Goal: Navigation & Orientation: Locate item on page

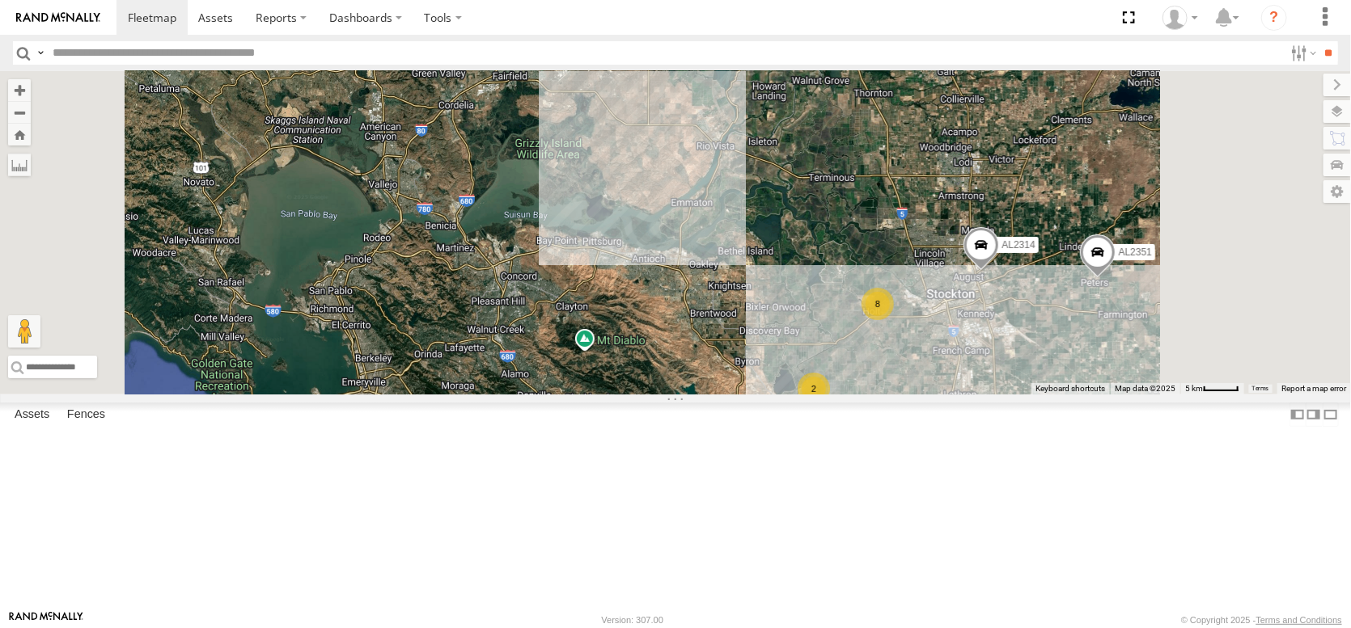
drag, startPoint x: 692, startPoint y: 318, endPoint x: 718, endPoint y: 446, distance: 131.3
click at [679, 395] on div "FRONTLOADER JD344H PT2412 AL2351 AL2129 PT2401 AL2314 AL2367 AL2377 AL2309 2 8" at bounding box center [675, 233] width 1351 height 324
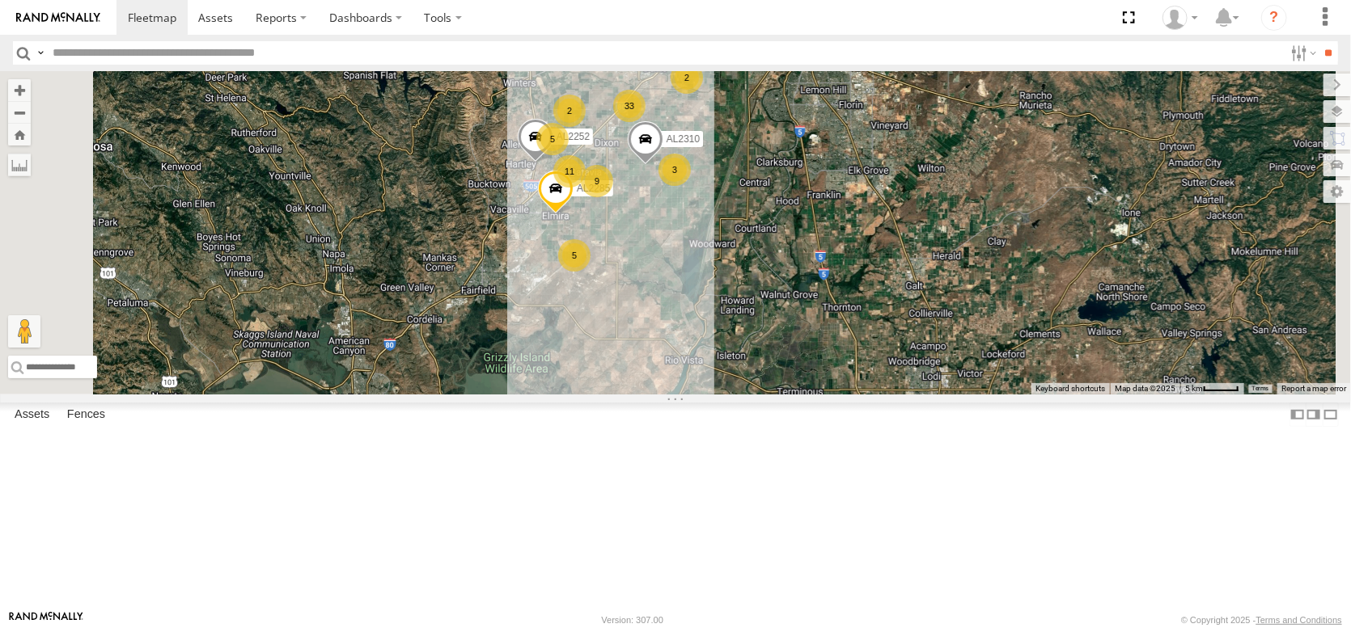
drag, startPoint x: 900, startPoint y: 218, endPoint x: 916, endPoint y: 480, distance: 262.5
click at [916, 395] on div "FRONTLOADER JD344H PT2412 AL2351 AL2129 PT2401 AL2314 AL2367 AL2377 AL2309 2 8 …" at bounding box center [675, 233] width 1351 height 324
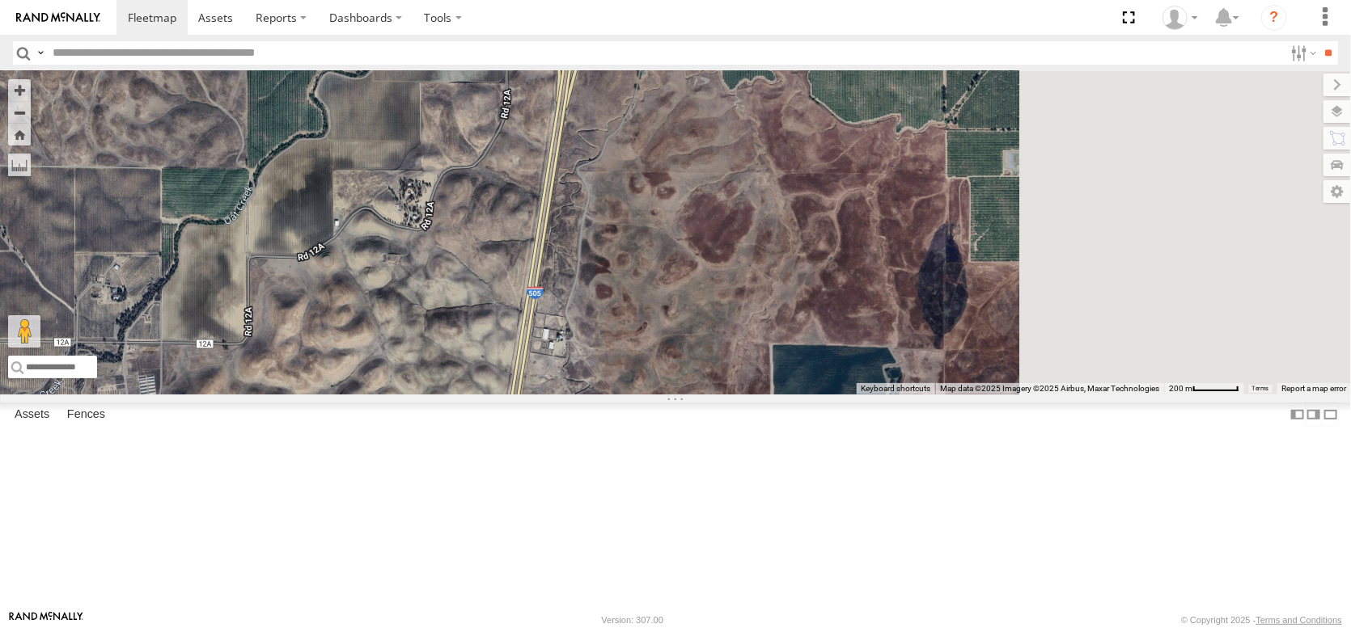
drag, startPoint x: 1017, startPoint y: 344, endPoint x: 787, endPoint y: 481, distance: 268.4
click at [787, 395] on div "FRONTLOADER JD344H PT2412 AL2351 AL2129 PT2401 AL2314 AL2367 AL2377 AL2309 AL22…" at bounding box center [675, 233] width 1351 height 324
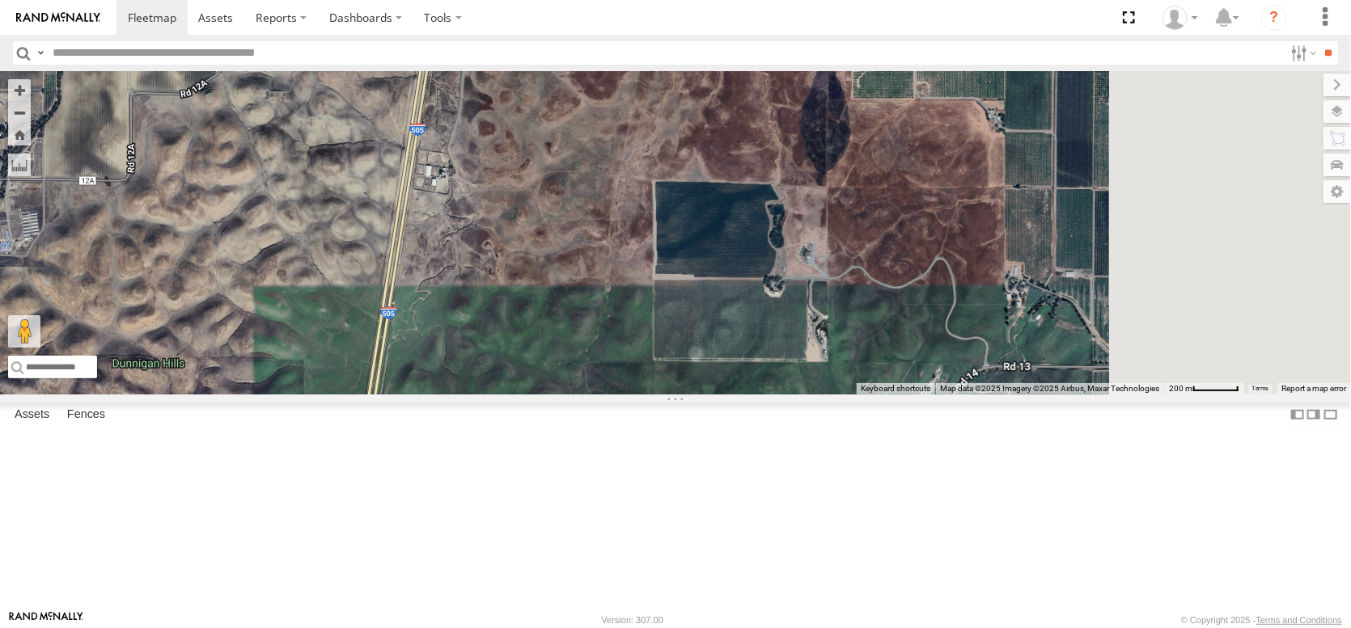
drag, startPoint x: 862, startPoint y: 371, endPoint x: 764, endPoint y: 154, distance: 237.8
click at [764, 154] on div "FRONTLOADER JD344H PT2412 AL2351 AL2129 PT2401 AL2314 AL2367 AL2377 AL2309 AL22…" at bounding box center [675, 233] width 1351 height 324
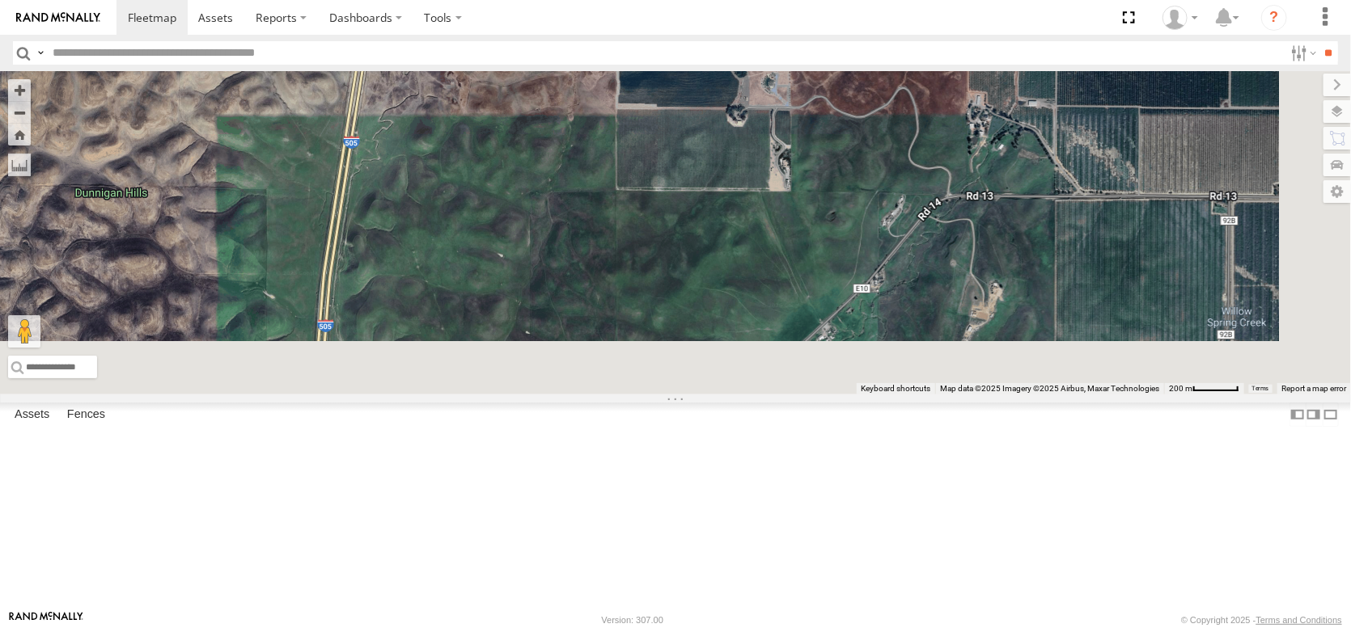
drag, startPoint x: 829, startPoint y: 343, endPoint x: 793, endPoint y: 173, distance: 173.7
click at [793, 174] on div "FRONTLOADER JD344H PT2412 AL2351 AL2129 PT2401 AL2314 AL2367 AL2377 AL2309 AL22…" at bounding box center [675, 233] width 1351 height 324
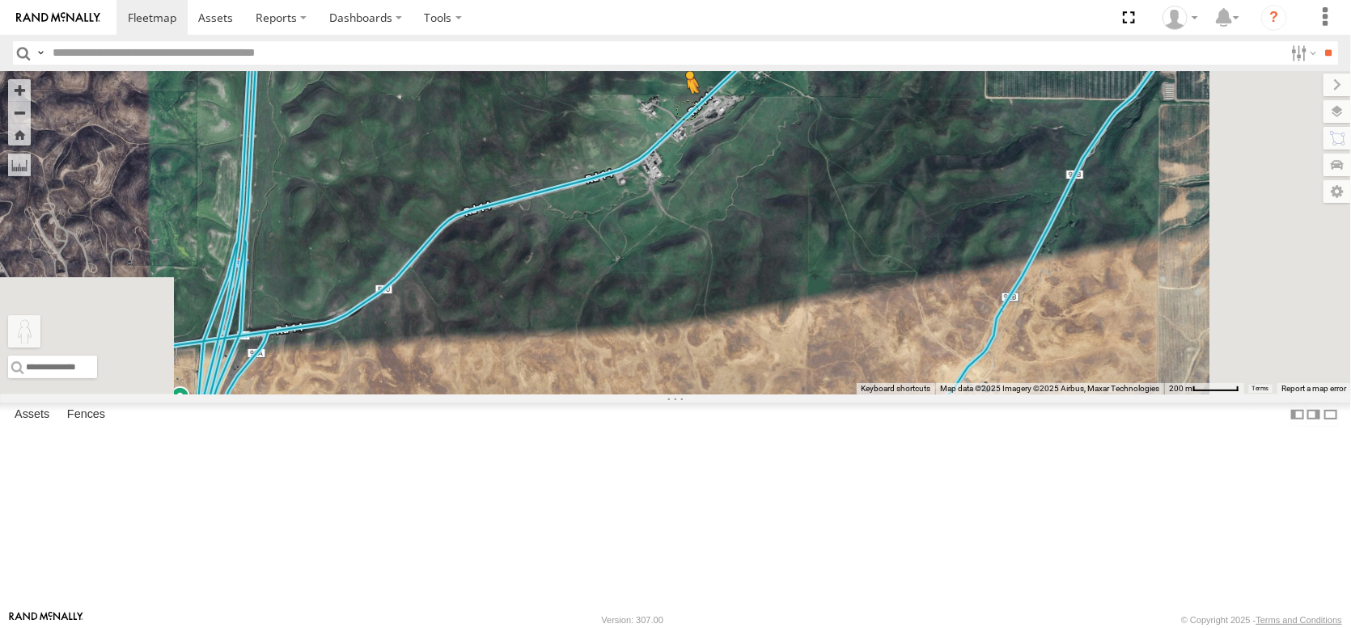
drag, startPoint x: 431, startPoint y: 547, endPoint x: 892, endPoint y: 220, distance: 565.1
click at [892, 220] on div "FRONTLOADER JD344H PT2412 AL2351 AL2129 PT2401 AL2314 AL2367 AL2377 AL2309 AL22…" at bounding box center [675, 233] width 1351 height 324
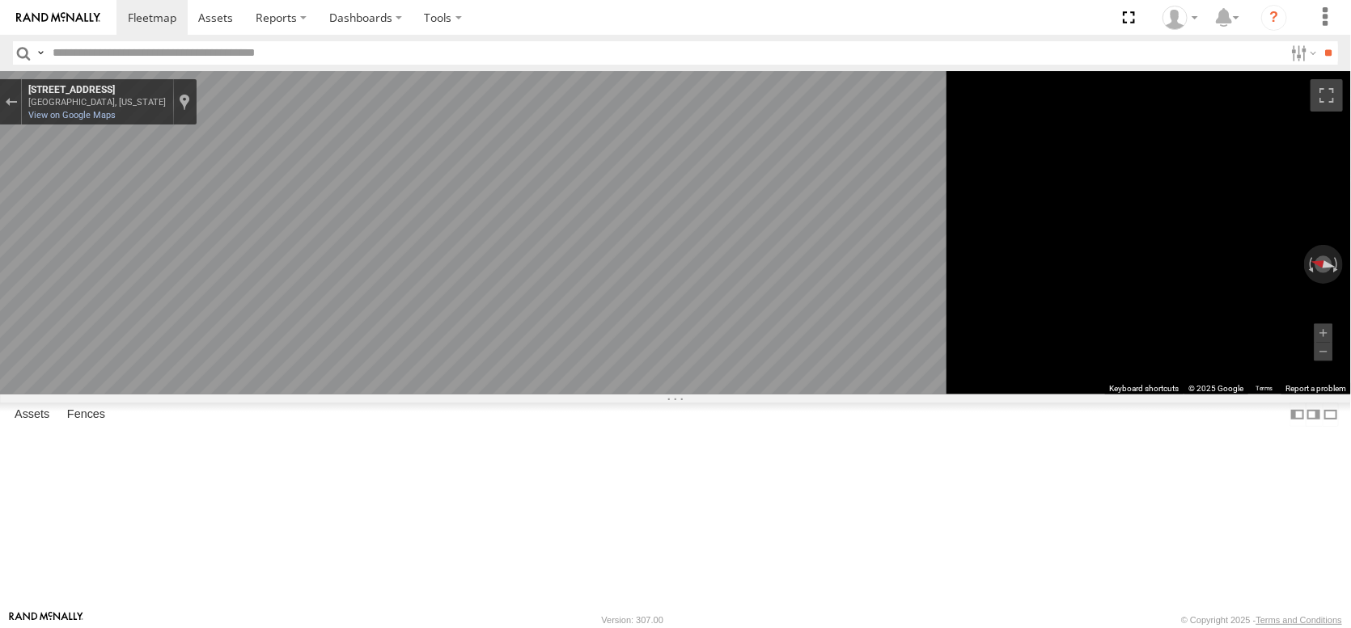
click at [49, 307] on main "← Move left → Move right ↑ Move up ↓ Move down + Zoom in - Zoom out Home Jump l…" at bounding box center [675, 340] width 1351 height 539
click at [17, 107] on div "Exit the Street View" at bounding box center [11, 102] width 12 height 10
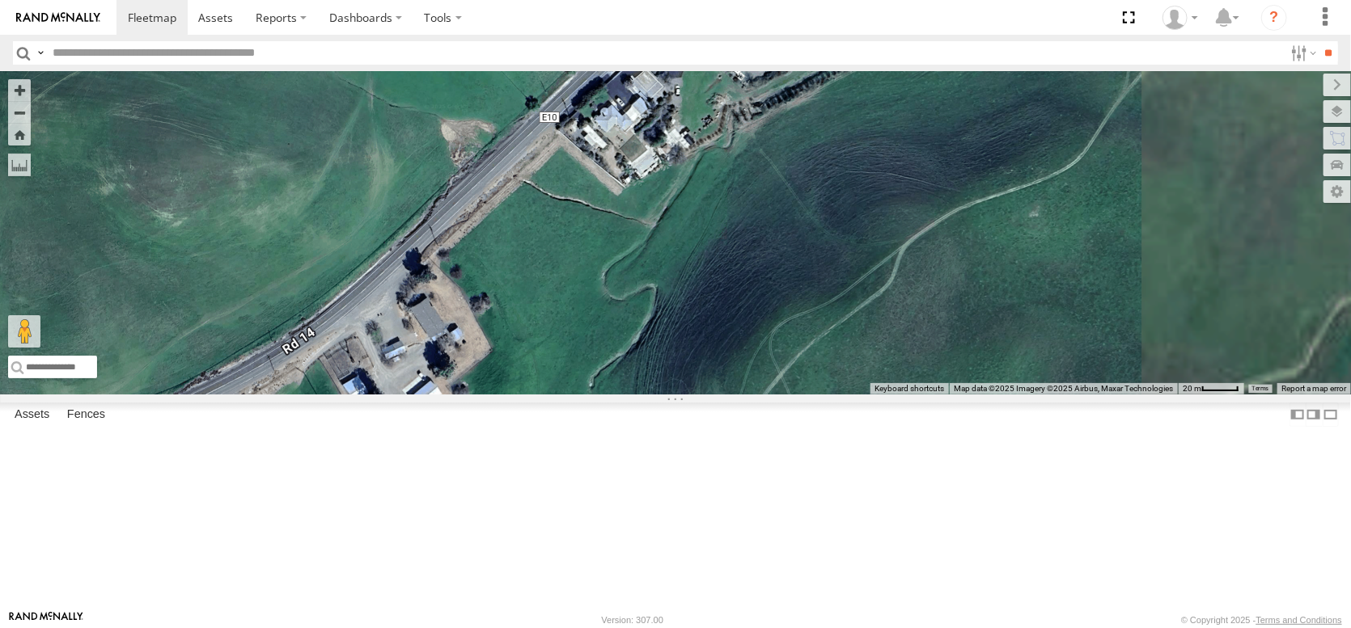
drag, startPoint x: 946, startPoint y: 218, endPoint x: 666, endPoint y: 524, distance: 415.0
click at [666, 395] on div "FRONTLOADER JD344H PT2412 AL2351 AL2129 PT2401 AL2314 AL2367 AL2377 AL2309 AL22…" at bounding box center [675, 233] width 1351 height 324
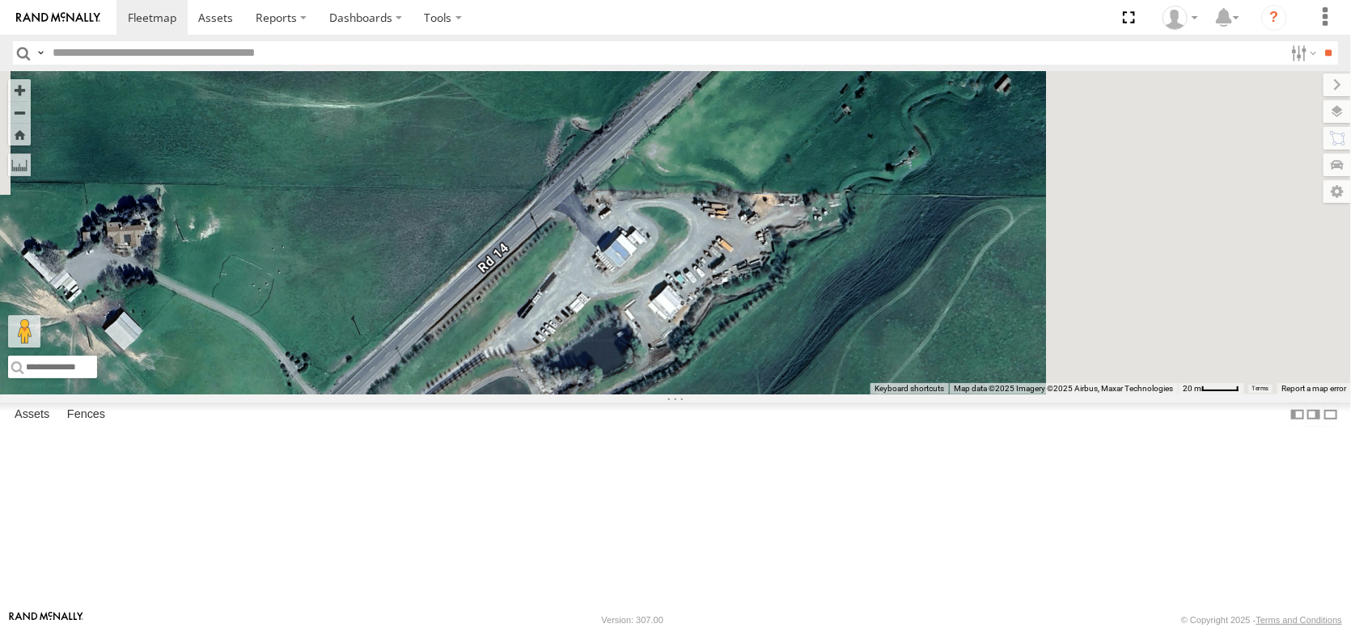
drag, startPoint x: 841, startPoint y: 425, endPoint x: 816, endPoint y: 468, distance: 50.4
click at [816, 395] on div "FRONTLOADER JD344H PT2412 AL2351 AL2129 PT2401 AL2314 AL2367 AL2377 AL2309 AL22…" at bounding box center [675, 233] width 1351 height 324
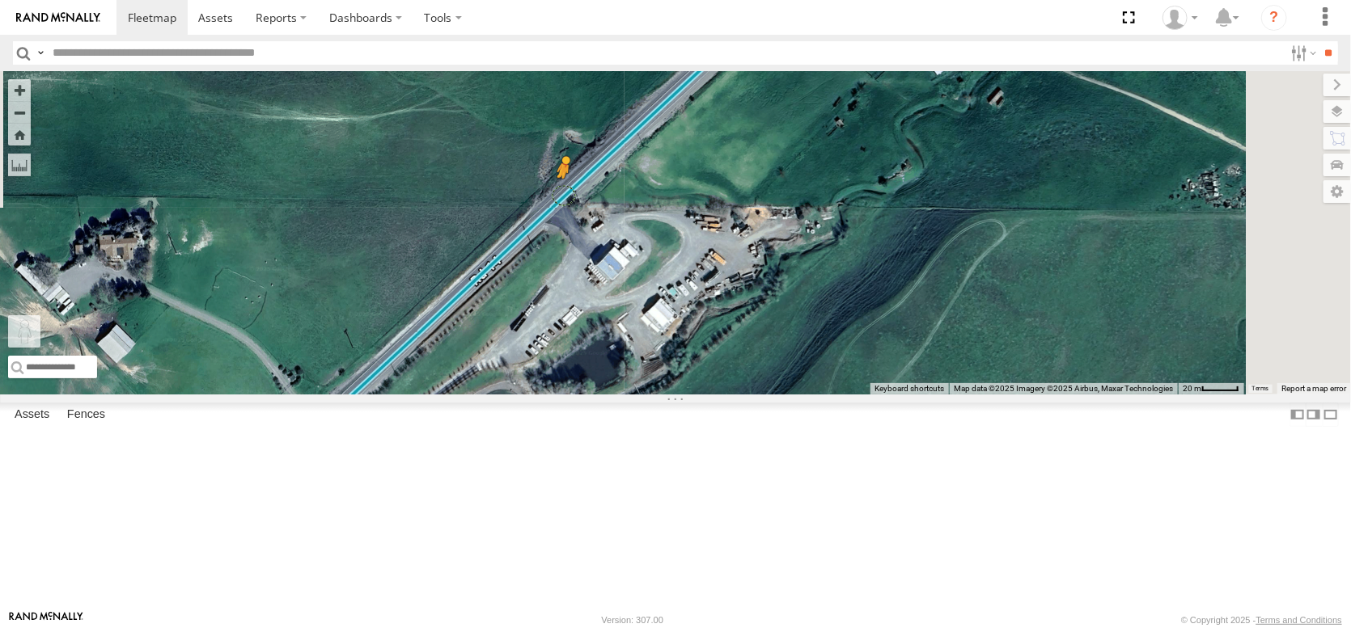
drag, startPoint x: 421, startPoint y: 546, endPoint x: 767, endPoint y: 307, distance: 420.2
click at [767, 307] on div "FRONTLOADER JD344H PT2412 AL2351 AL2129 PT2401 AL2314 AL2367 AL2377 AL2309 AL22…" at bounding box center [675, 233] width 1351 height 324
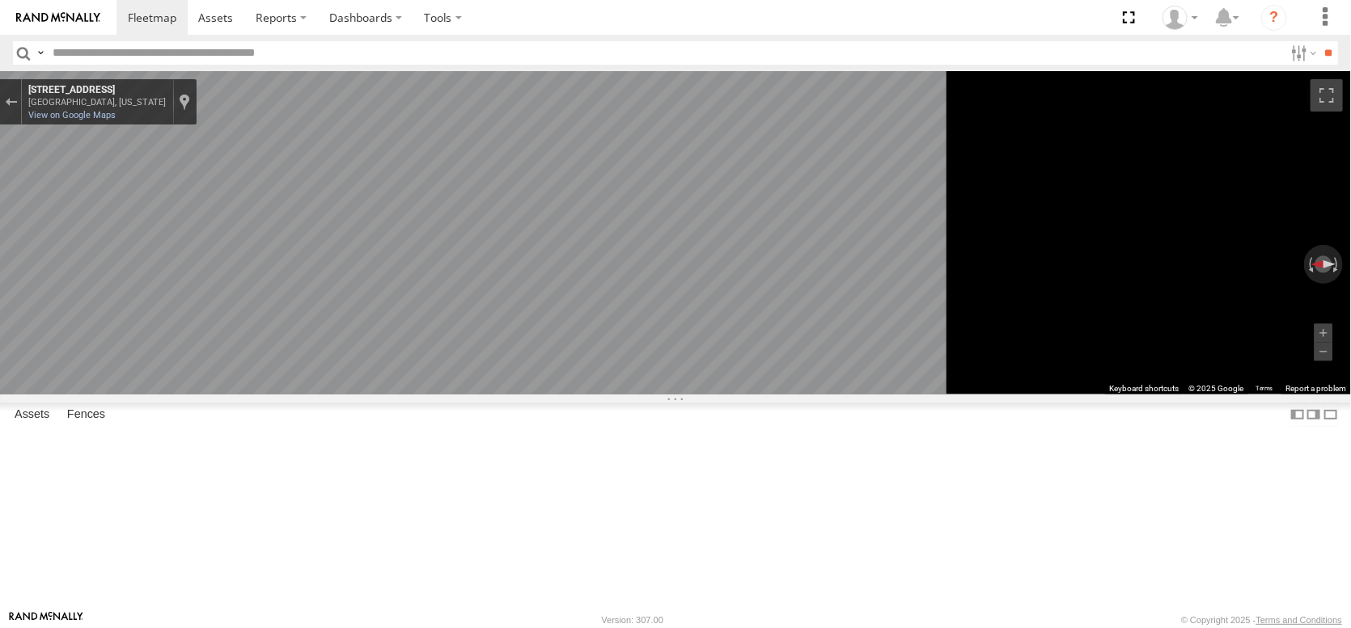
click at [361, 289] on main "← Move left → Move right ↑ Move up ↓ Move down + Zoom in - Zoom out Home Jump l…" at bounding box center [675, 340] width 1351 height 539
click at [11, 311] on main "← Move left → Move right ↑ Move up ↓ Move down + Zoom in - Zoom out Home Jump l…" at bounding box center [675, 340] width 1351 height 539
click at [17, 107] on div "Exit the Street View" at bounding box center [11, 102] width 12 height 10
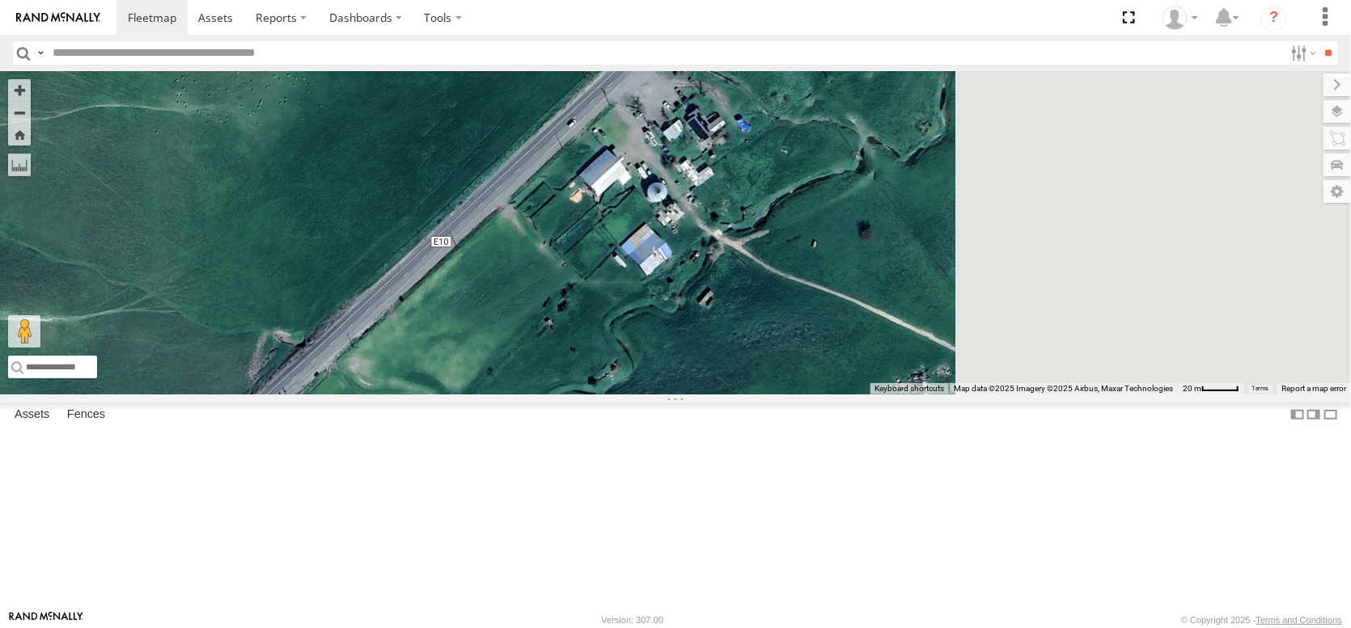
drag, startPoint x: 599, startPoint y: 389, endPoint x: 437, endPoint y: 469, distance: 180.5
click at [446, 395] on div "FRONTLOADER JD344H PT2412 AL2351 AL2129 PT2401 AL2314 AL2367 AL2377 AL2309 AL22…" at bounding box center [675, 233] width 1351 height 324
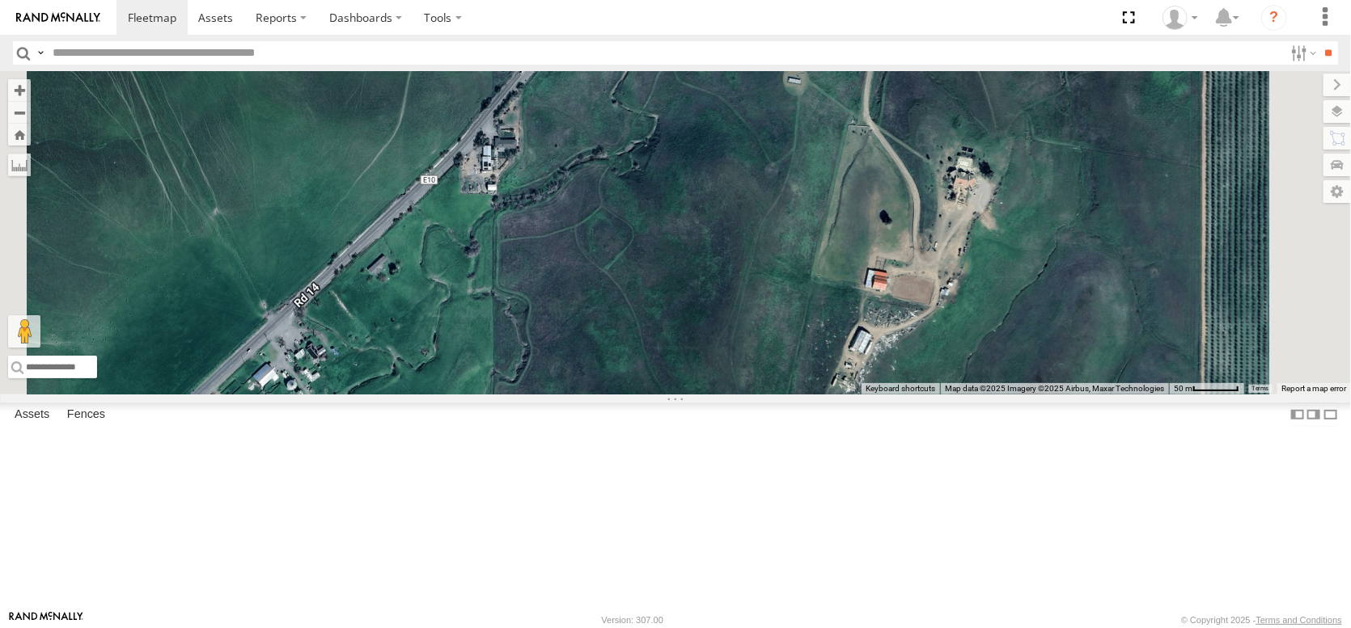
drag, startPoint x: 741, startPoint y: 308, endPoint x: 766, endPoint y: 469, distance: 162.9
click at [766, 395] on div "FRONTLOADER JD344H PT2412 AL2351 AL2129 PT2401 AL2314 AL2367 AL2377 AL2309 AL22…" at bounding box center [675, 233] width 1351 height 324
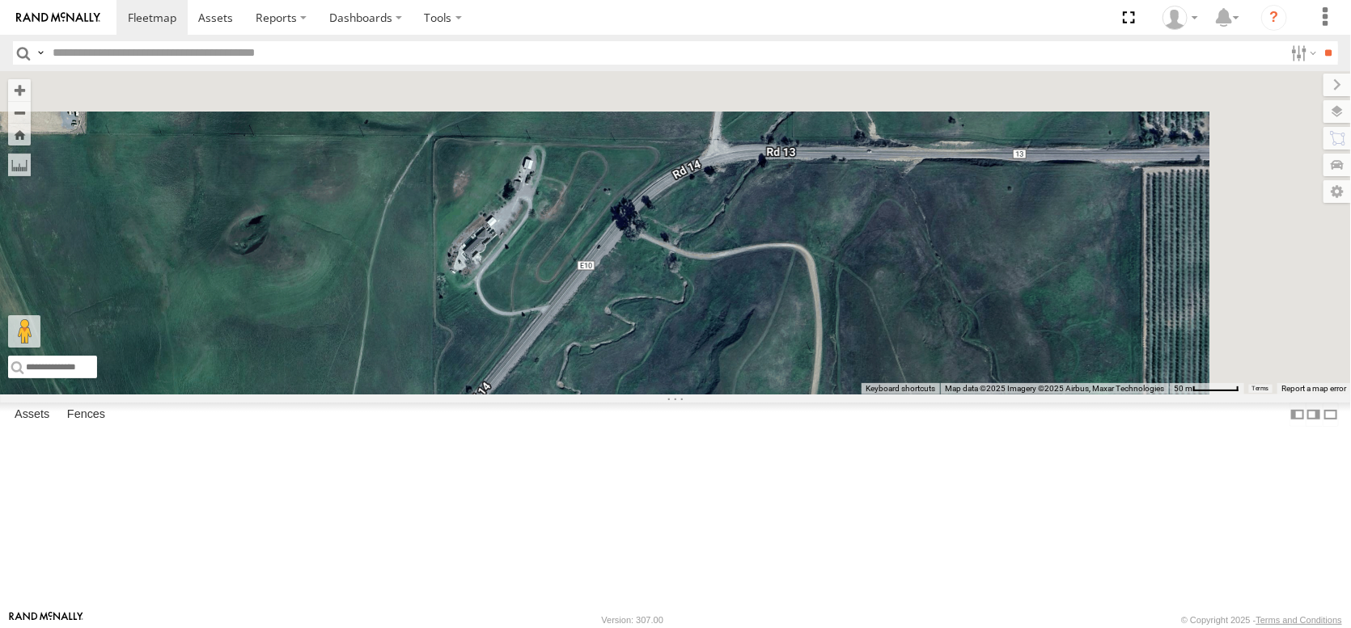
drag, startPoint x: 831, startPoint y: 309, endPoint x: 671, endPoint y: 525, distance: 268.4
click at [671, 395] on div "FRONTLOADER JD344H PT2412 AL2351 AL2129 PT2401 AL2314 AL2367 AL2377 AL2309 AL22…" at bounding box center [675, 233] width 1351 height 324
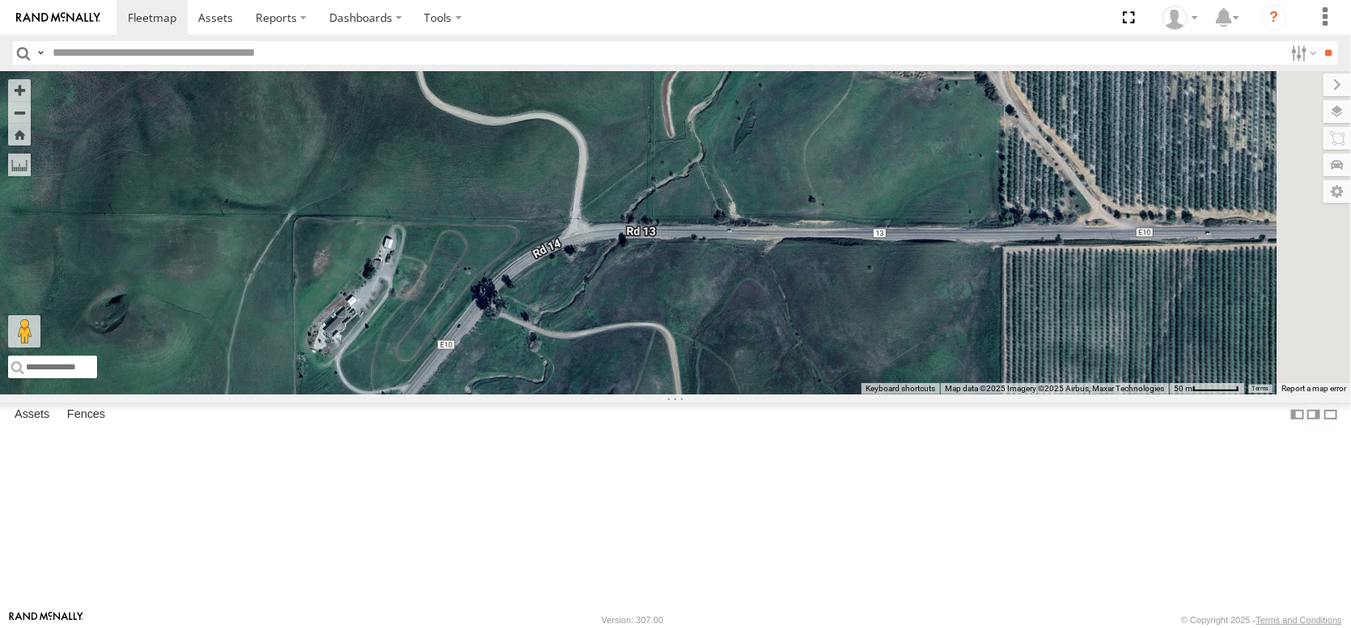
drag, startPoint x: 907, startPoint y: 423, endPoint x: 500, endPoint y: 474, distance: 410.8
click at [500, 395] on div "FRONTLOADER JD344H PT2412 AL2351 AL2129 PT2401 AL2314 AL2367 AL2377 AL2309 AL22…" at bounding box center [675, 233] width 1351 height 324
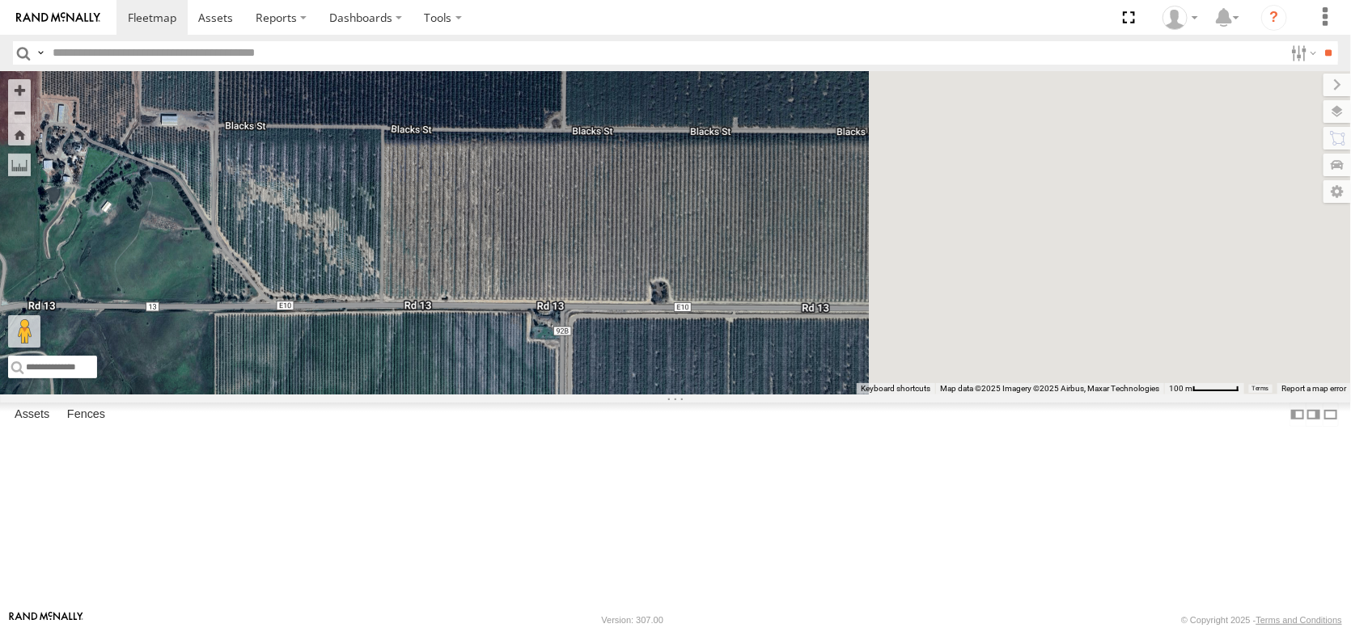
drag, startPoint x: 983, startPoint y: 461, endPoint x: 637, endPoint y: 446, distance: 346.5
click at [637, 395] on div "FRONTLOADER JD344H PT2412 AL2351 AL2129 PT2401 AL2314 AL2367 AL2377 AL2309 AL22…" at bounding box center [675, 233] width 1351 height 324
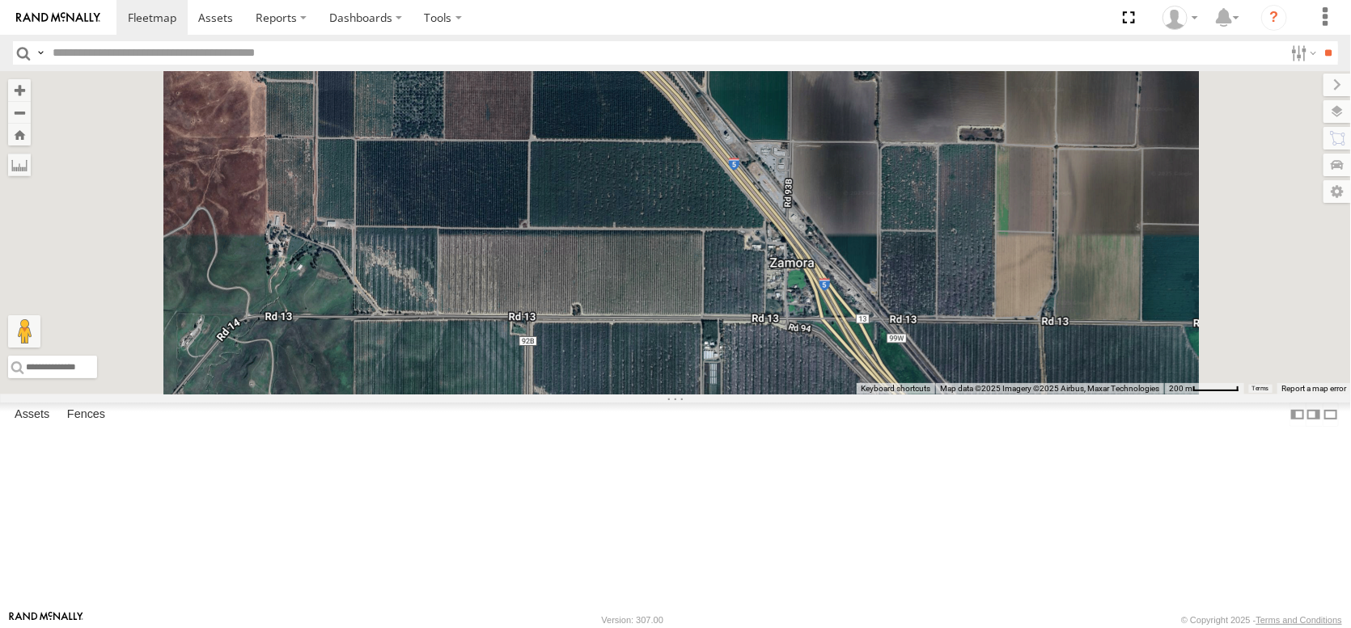
drag, startPoint x: 803, startPoint y: 375, endPoint x: 979, endPoint y: 331, distance: 181.1
click at [979, 331] on div "FRONTLOADER JD344H PT2412 AL2351 AL2129 PT2401 AL2314 AL2367 AL2377 AL2309 AL22…" at bounding box center [675, 233] width 1351 height 324
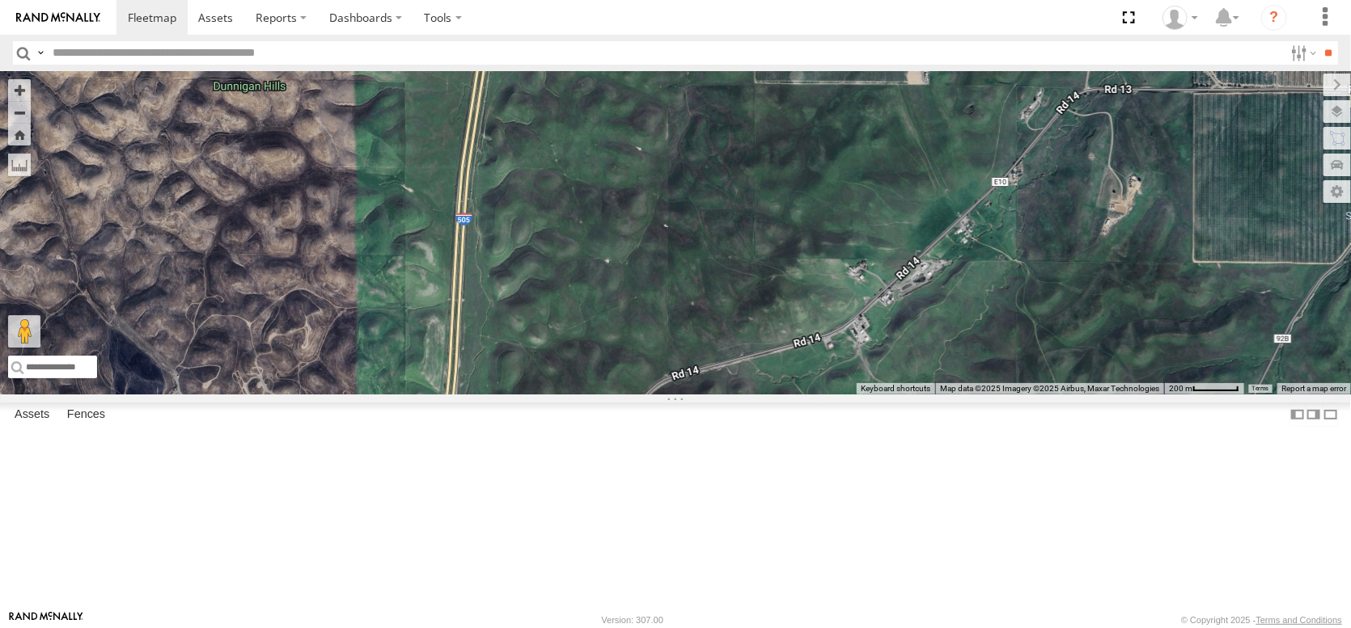
drag, startPoint x: 1051, startPoint y: 325, endPoint x: 507, endPoint y: 515, distance: 575.8
click at [508, 395] on div "FRONTLOADER JD344H PT2412 AL2351 AL2129 PT2401 AL2314 AL2367 AL2377 AL2309 AL22…" at bounding box center [675, 233] width 1351 height 324
